Goal: Task Accomplishment & Management: Use online tool/utility

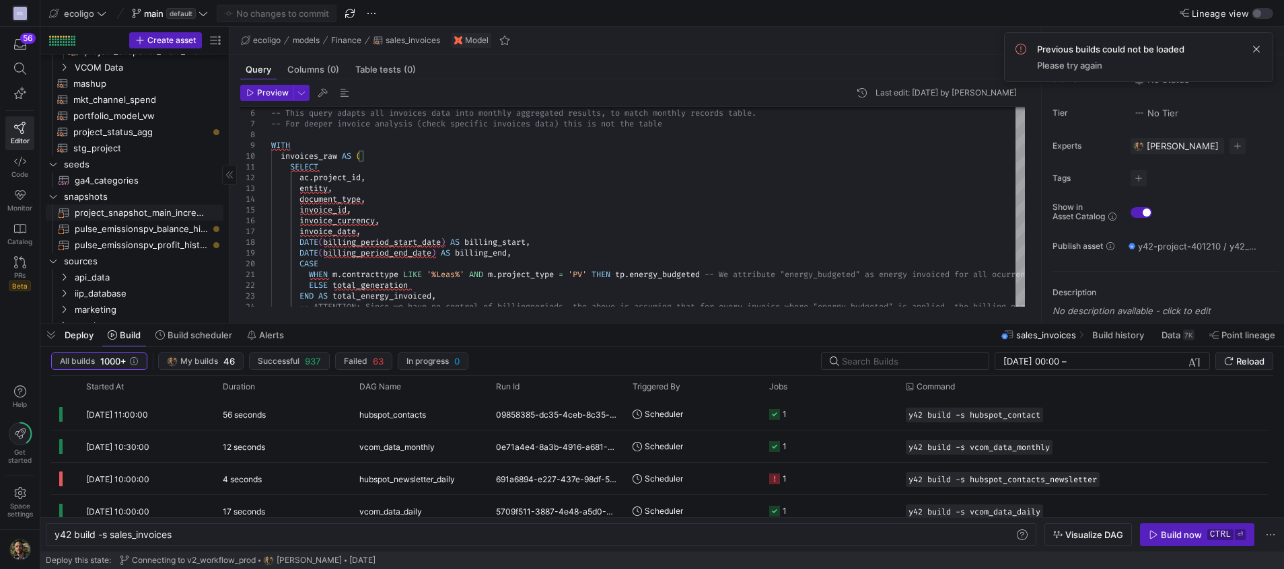
scroll to position [312, 0]
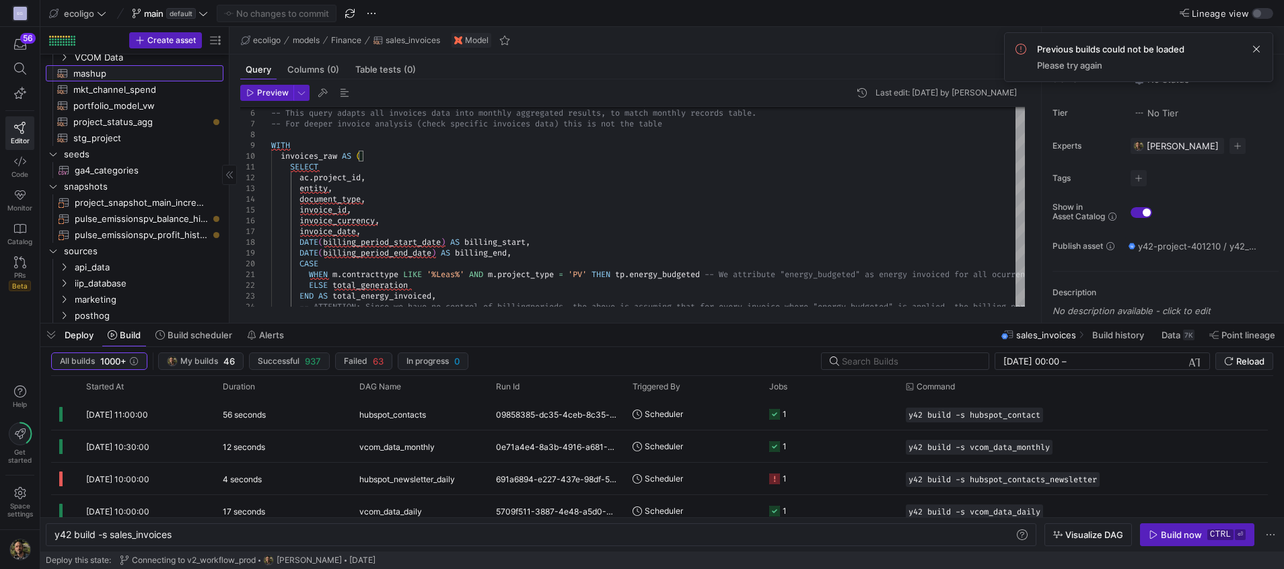
click at [92, 72] on span "mashup​​​​​​​​​​" at bounding box center [140, 73] width 135 height 15
type textarea "{{ config( materialized='table' ) }} With cte_activity as ( select * from ( sel…"
type textarea "y42 build -s mashup"
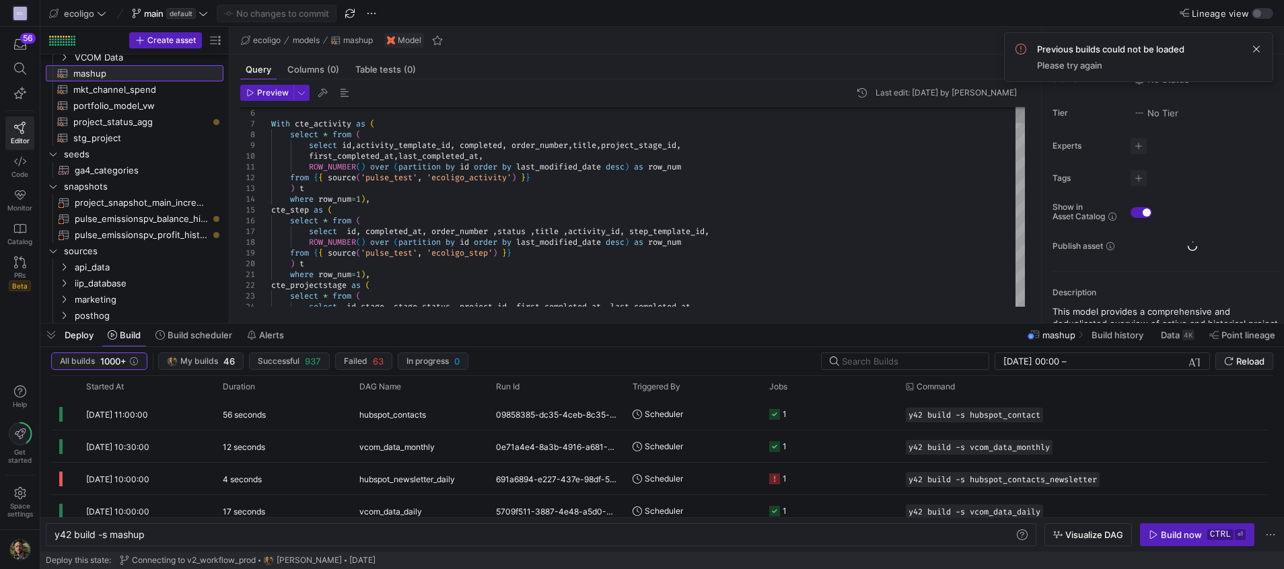
scroll to position [0, 90]
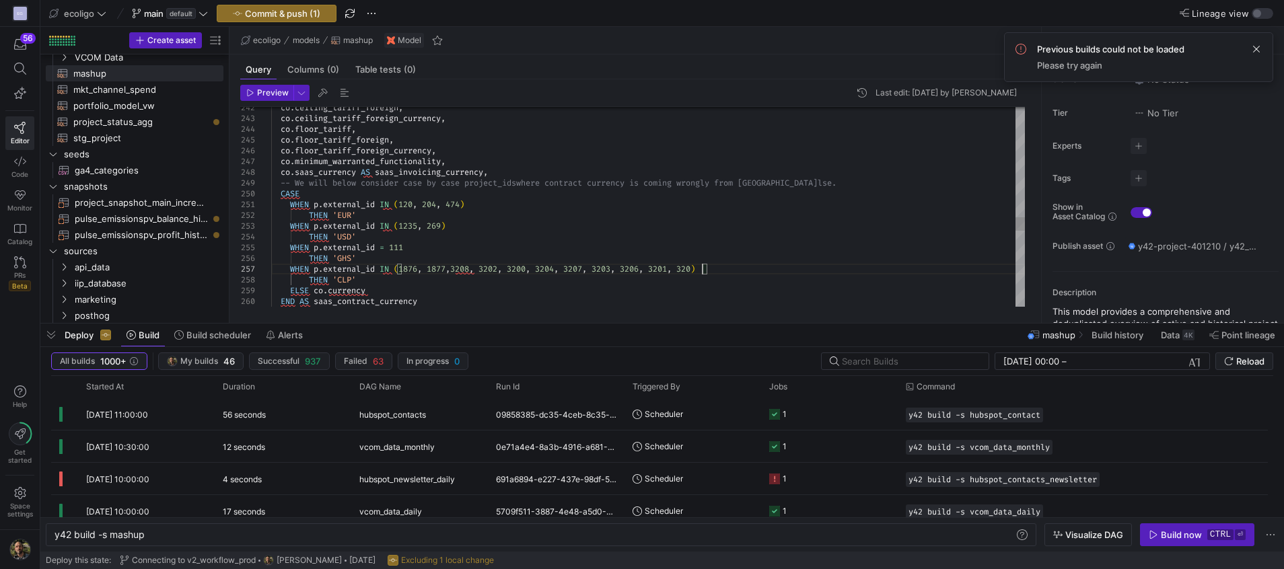
scroll to position [65, 435]
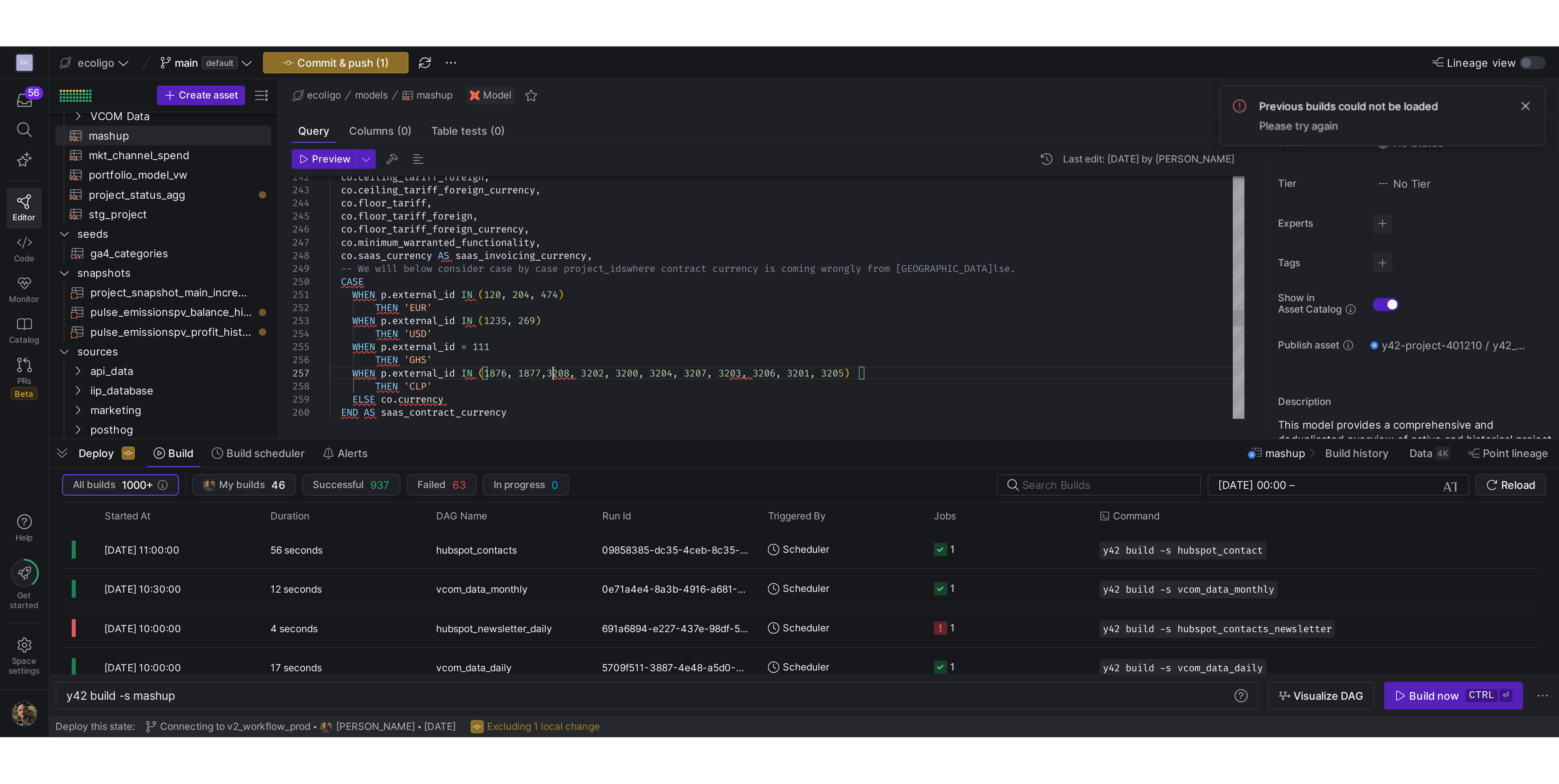
scroll to position [39, 114]
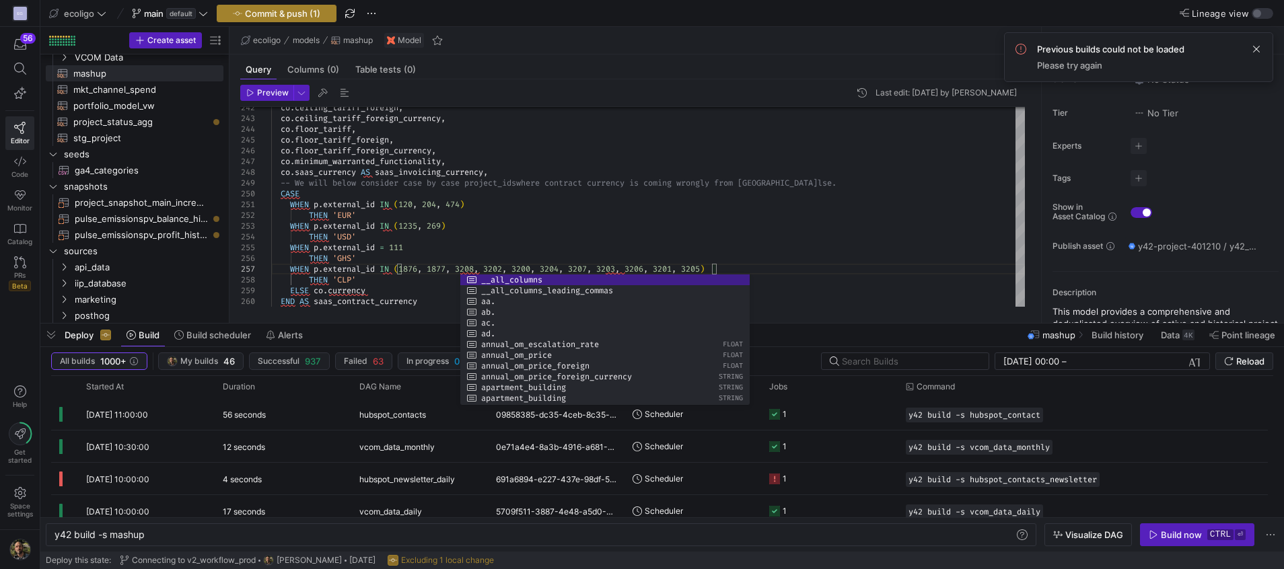
type textarea "WHEN p.external_id IN (120, 204, 474) THEN 'EUR' WHEN p.external_id IN (1235, 2…"
click at [291, 6] on span "button" at bounding box center [276, 13] width 118 height 16
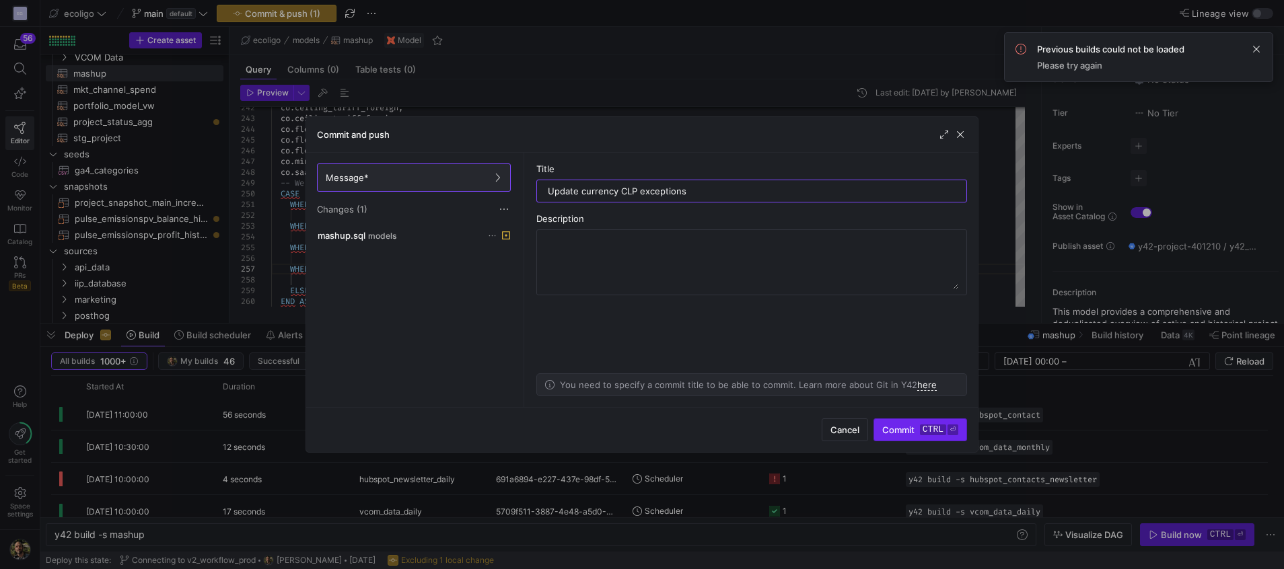
type input "Update currency CLP exceptions"
click at [894, 434] on span "Commit ctrl ⏎" at bounding box center [920, 430] width 76 height 11
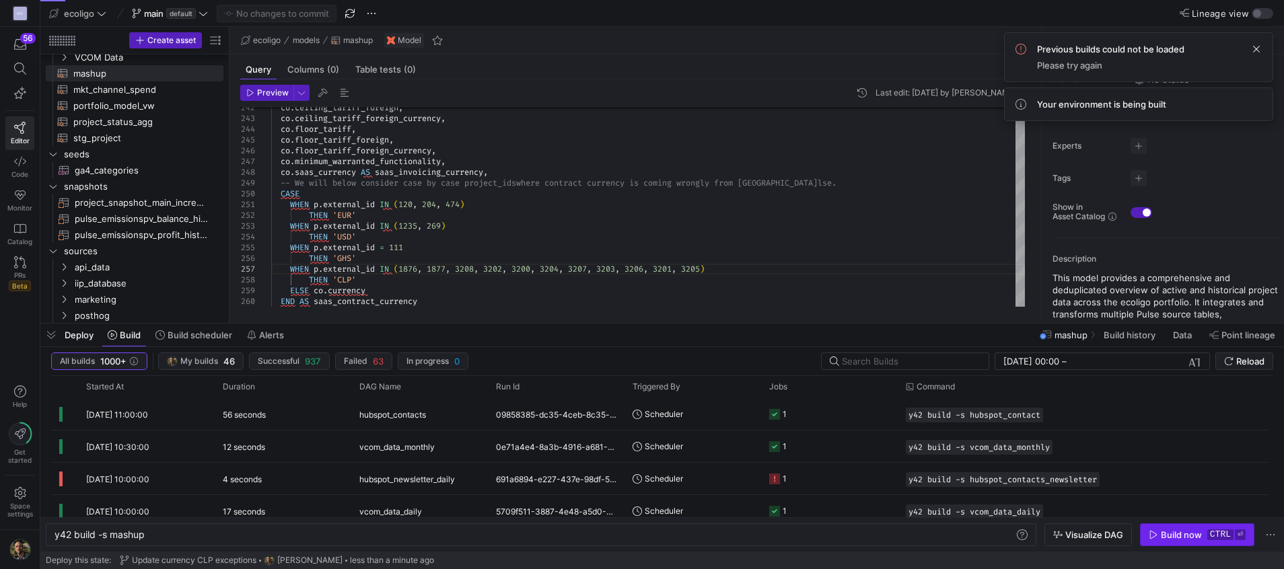
click at [1178, 526] on span "button" at bounding box center [1197, 535] width 113 height 22
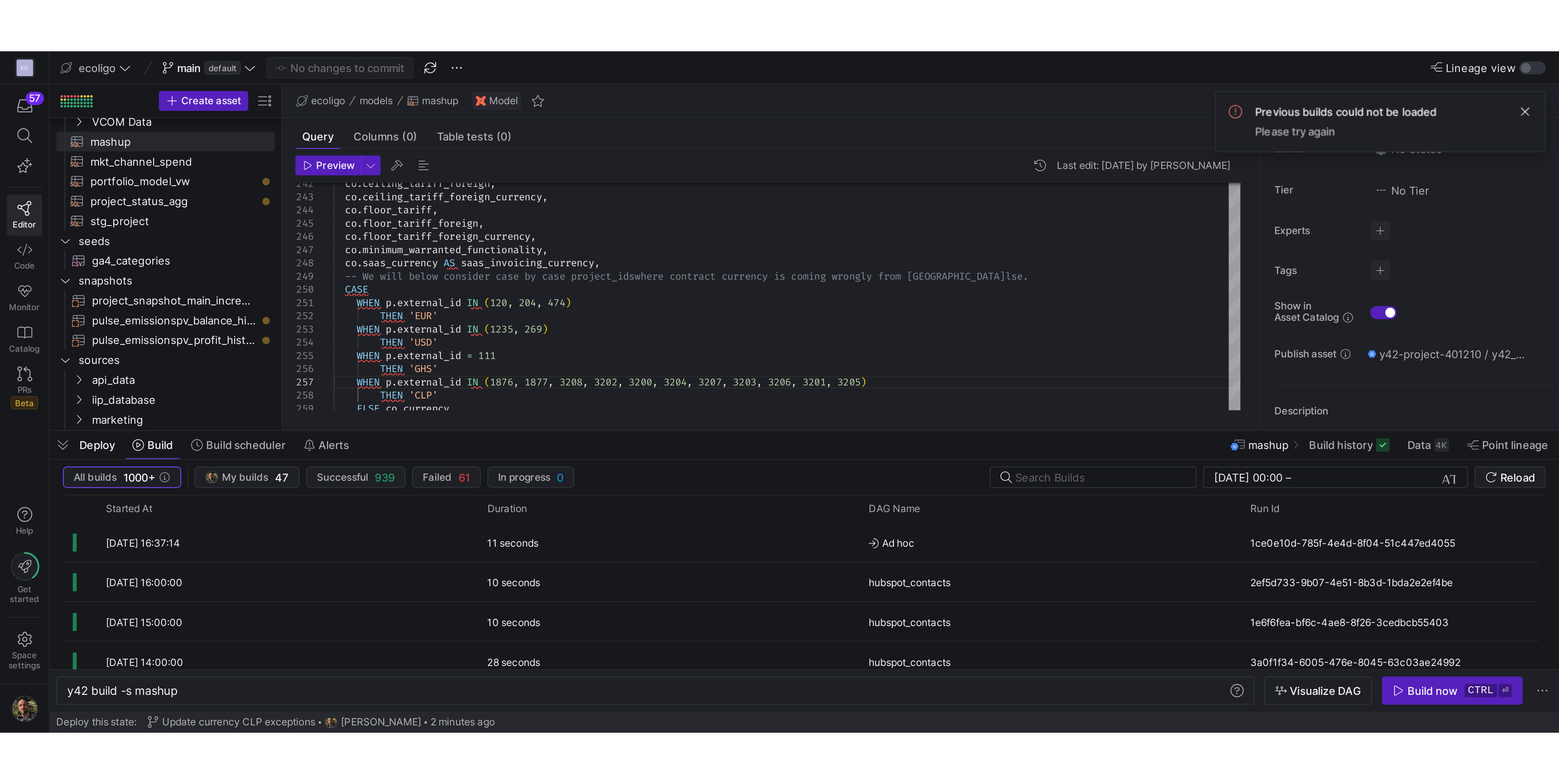
scroll to position [4, 0]
